Goal: Information Seeking & Learning: Get advice/opinions

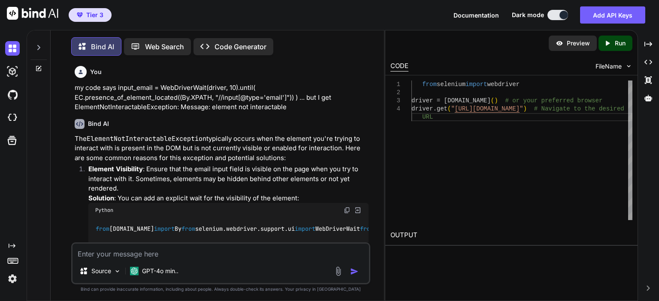
scroll to position [1493, 0]
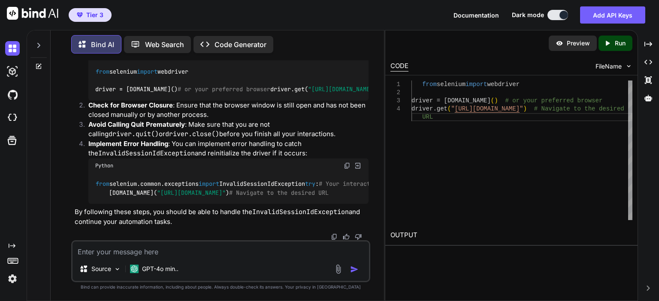
click at [180, 250] on textarea at bounding box center [220, 249] width 296 height 15
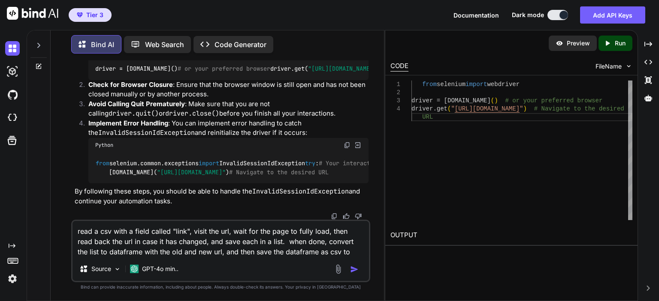
type textarea "read a csv with a field called "link", visit the url, wait for the page to full…"
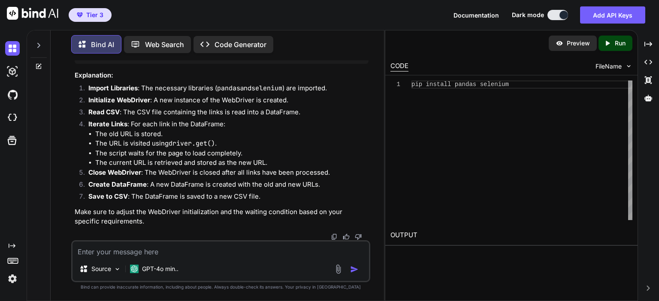
scroll to position [1817, 0]
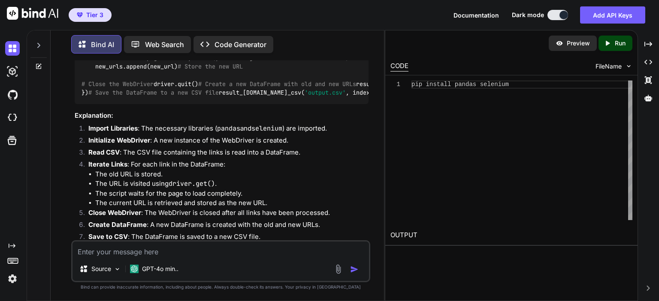
click at [154, 252] on textarea at bounding box center [220, 249] width 296 height 15
type textarea "in a string, replace the '.csv' with 'suffix.csv' keeping the rest of string."
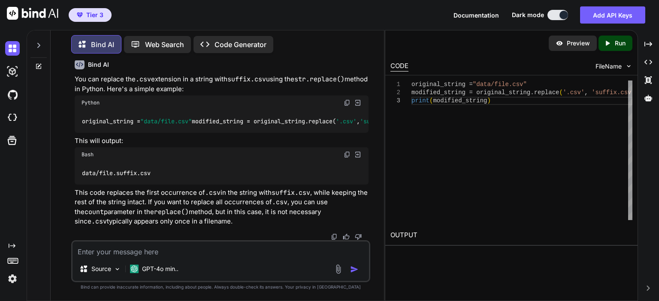
scroll to position [2398, 0]
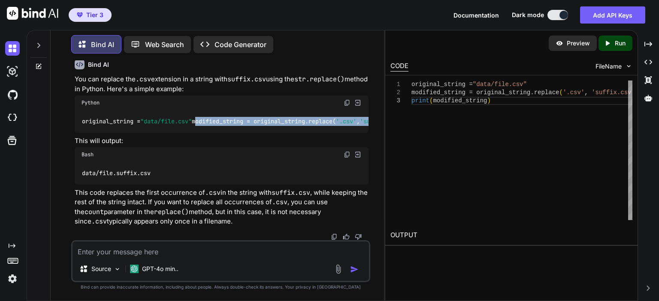
drag, startPoint x: 311, startPoint y: 170, endPoint x: 81, endPoint y: 172, distance: 230.7
click at [81, 132] on div "original_string = "data/file.csv" modified_string = original_string.replace( '.…" at bounding box center [222, 121] width 294 height 22
copy code "modified_string = original_string.replace( '.csv' , 'suffix.csv' )"
click at [177, 126] on code "original_string = "data/file.csv" modified_string = original_string.replace( '.…" at bounding box center [280, 121] width 399 height 9
drag, startPoint x: 304, startPoint y: 169, endPoint x: 82, endPoint y: 169, distance: 222.1
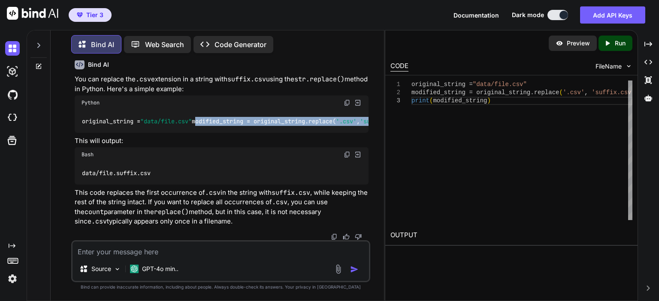
click at [82, 132] on div "original_string = "data/file.csv" modified_string = original_string.replace( '.…" at bounding box center [222, 121] width 294 height 22
copy code "modified_string = original_string.replace( '.csv' , 'suffix.csv' )"
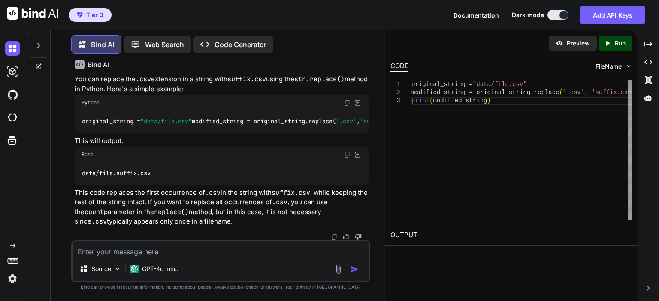
click at [198, 244] on textarea at bounding box center [220, 249] width 296 height 15
type textarea "have the for loop only complete x cycles"
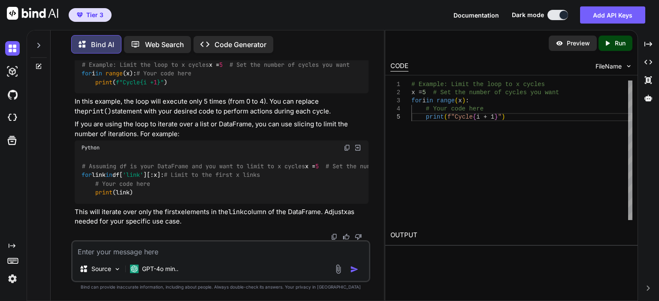
scroll to position [2676, 0]
